Goal: Transaction & Acquisition: Subscribe to service/newsletter

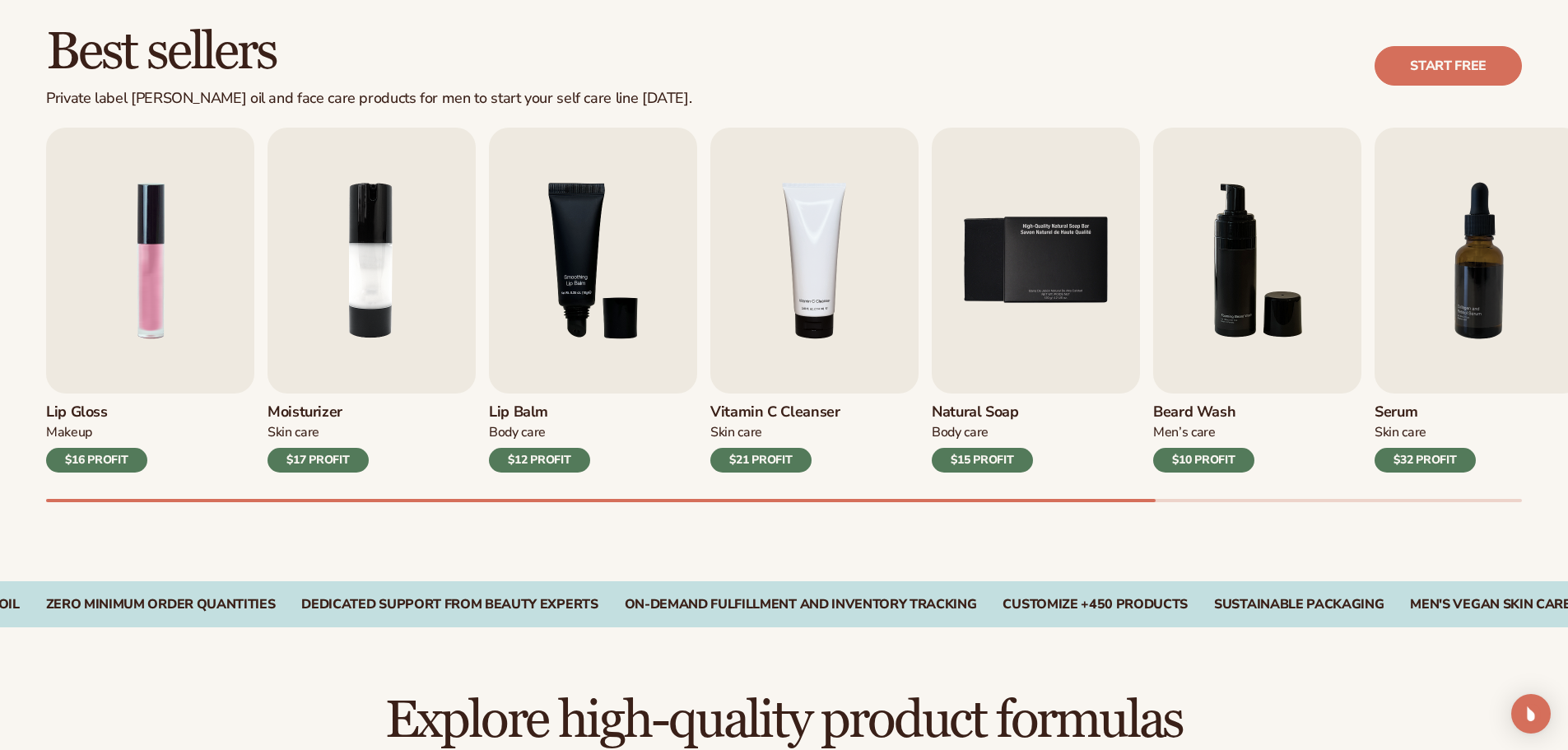
scroll to position [495, 0]
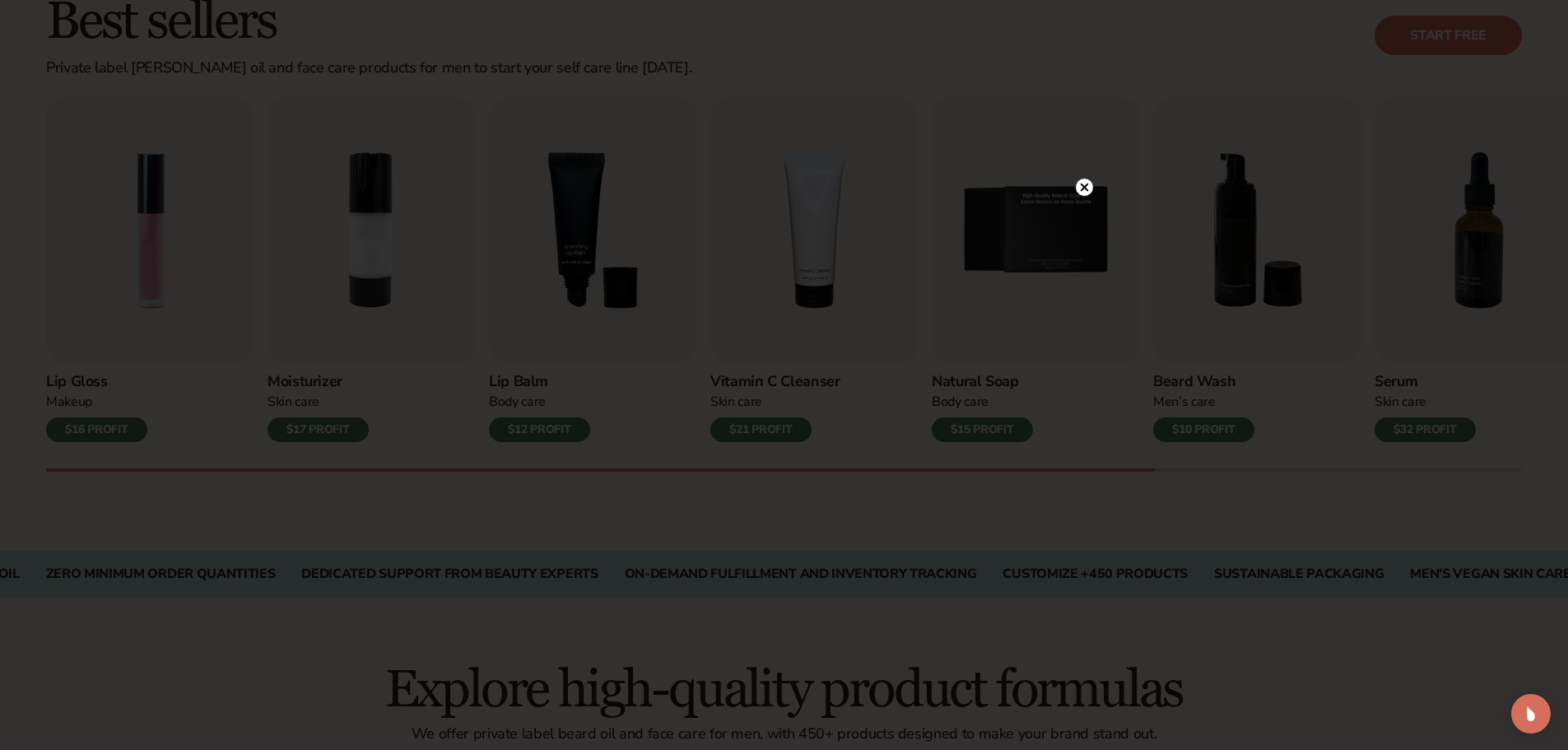
click at [1082, 188] on circle at bounding box center [1084, 187] width 17 height 17
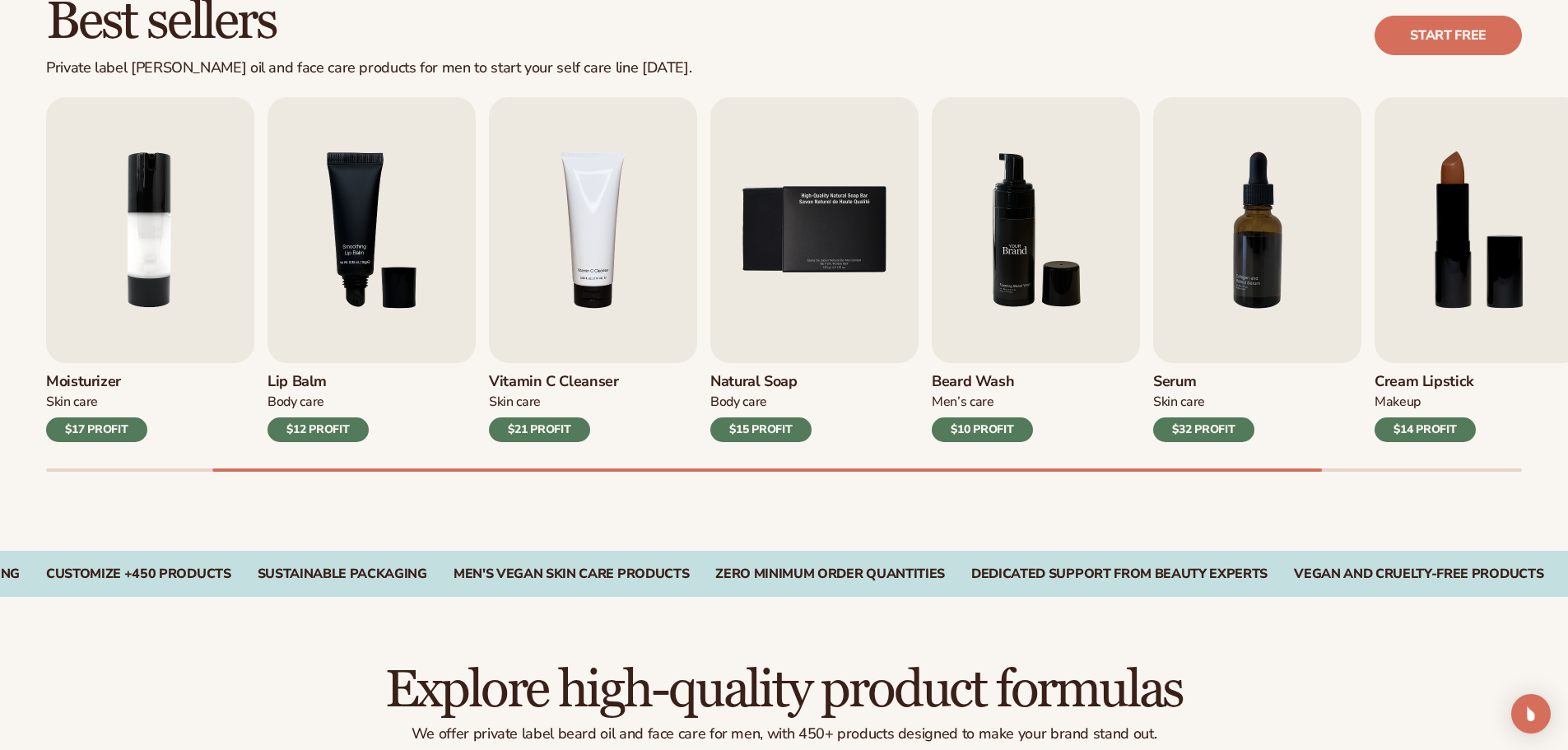
click at [1043, 259] on img "6 / 9" at bounding box center [1036, 229] width 208 height 266
click at [993, 414] on div "[PERSON_NAME] Wash Men’s Care $10 PROFIT" at bounding box center [1036, 402] width 208 height 79
click at [992, 445] on div "Lip Gloss Makeup $16 PROFIT Moisturizer [MEDICAL_DATA] $17 PROFIT [MEDICAL_DATA…" at bounding box center [806, 284] width 1522 height 375
click at [1002, 251] on img "6 / 9" at bounding box center [1036, 229] width 208 height 266
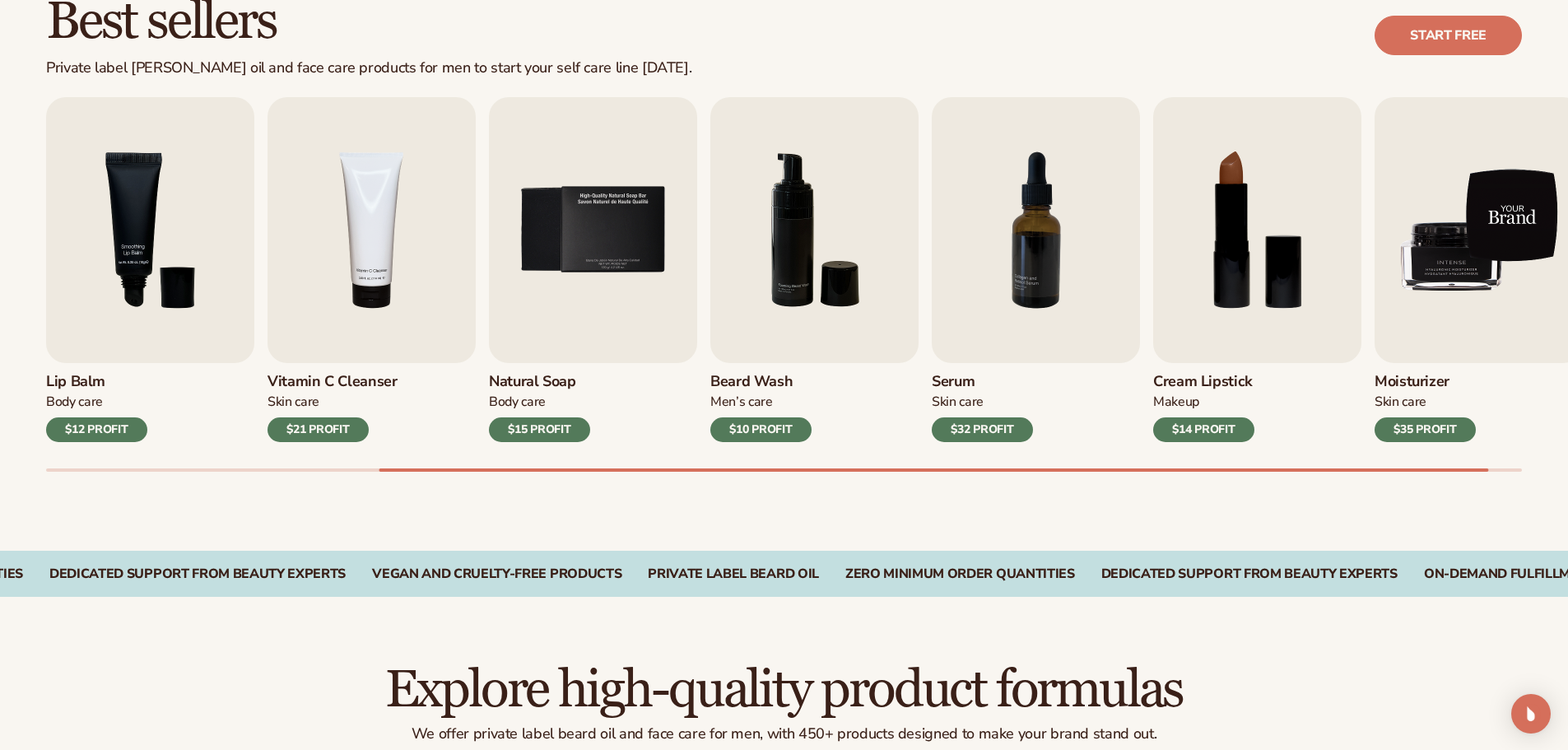
click at [1453, 234] on img "9 / 9" at bounding box center [1478, 229] width 208 height 266
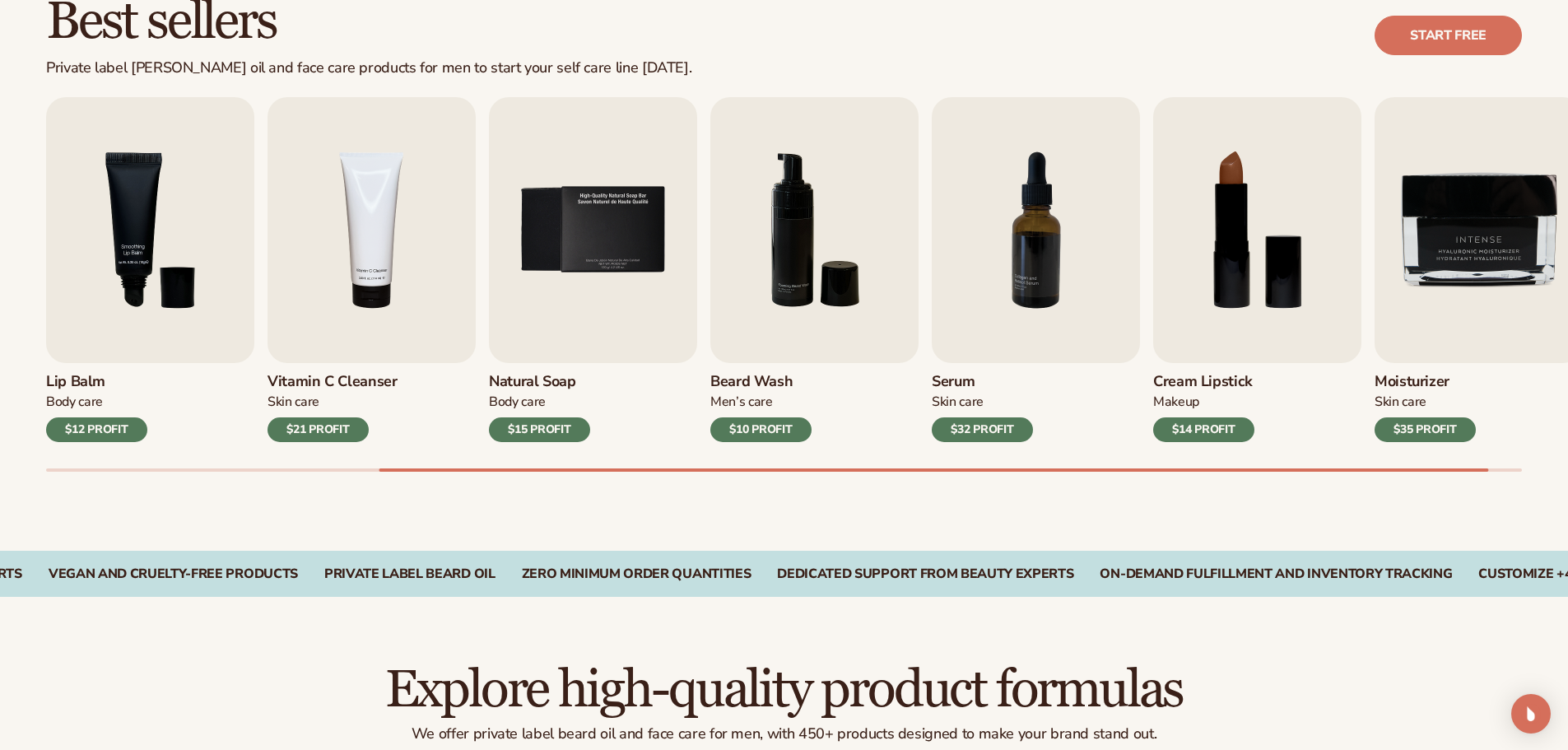
click at [1411, 417] on div "Moisturizer [MEDICAL_DATA] $35 PROFIT" at bounding box center [1478, 402] width 208 height 79
click at [1448, 24] on link "Start free" at bounding box center [1448, 36] width 148 height 40
